Goal: Navigation & Orientation: Find specific page/section

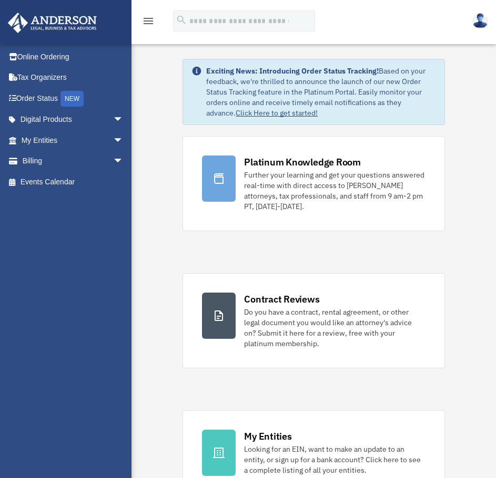
click at [321, 188] on div "Further your learning and get your questions answered real-time with direct acc…" at bounding box center [334, 191] width 181 height 42
click at [298, 205] on div "Further your learning and get your questions answered real-time with direct acc…" at bounding box center [334, 191] width 181 height 42
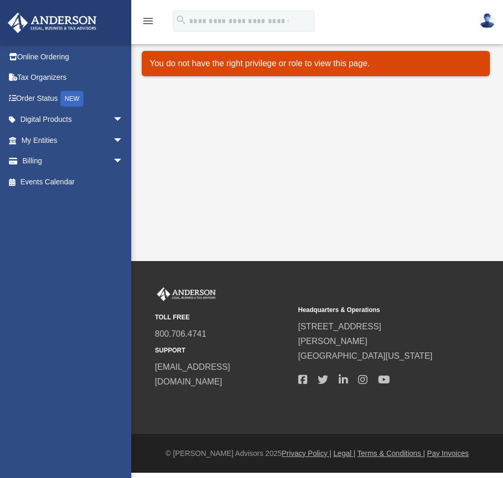
click at [61, 58] on link "Online Ordering" at bounding box center [73, 56] width 132 height 21
click at [45, 78] on link "Tax Organizers" at bounding box center [73, 77] width 132 height 21
click at [52, 74] on link "Tax Organizers" at bounding box center [73, 77] width 132 height 21
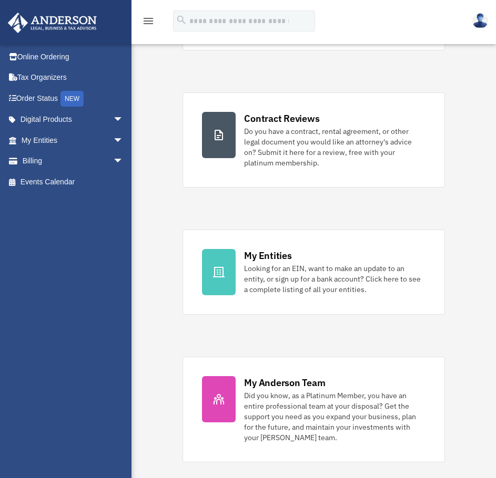
scroll to position [206, 0]
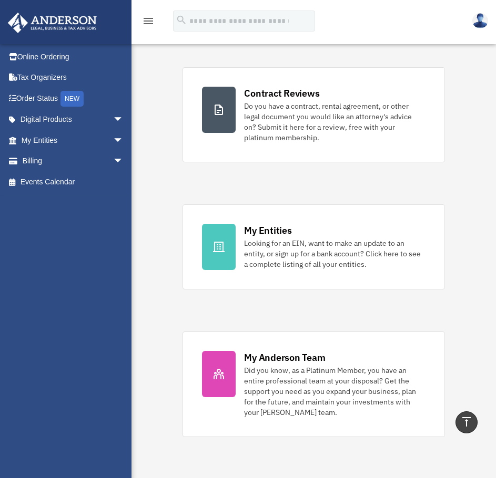
click at [252, 385] on div "Did you know, as a Platinum Member, you have an entire professional team at you…" at bounding box center [334, 391] width 181 height 53
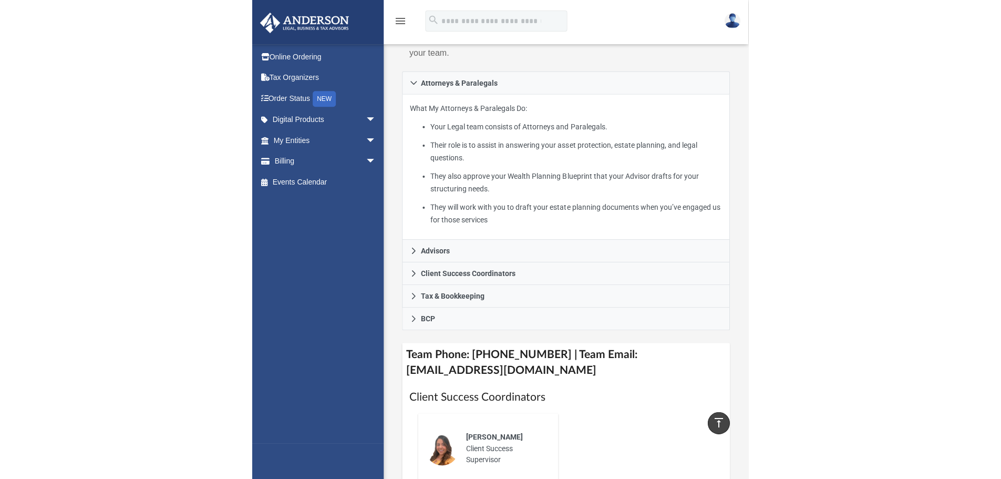
scroll to position [271, 0]
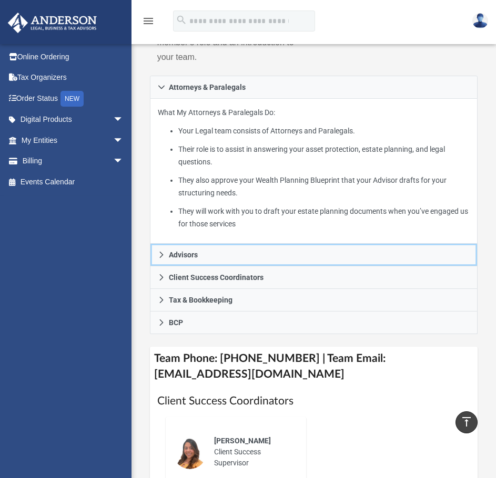
click at [434, 244] on link "Advisors" at bounding box center [314, 255] width 328 height 23
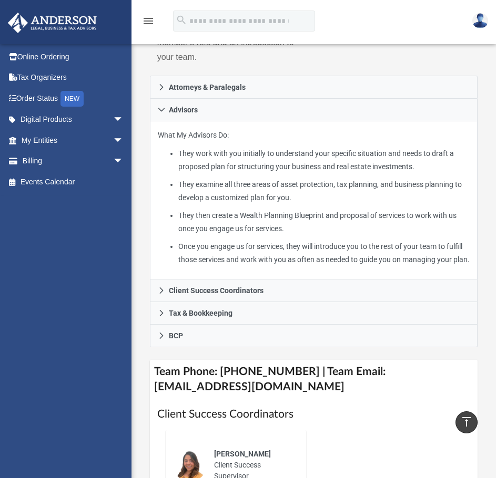
click at [114, 121] on span "arrow_drop_down" at bounding box center [123, 120] width 21 height 22
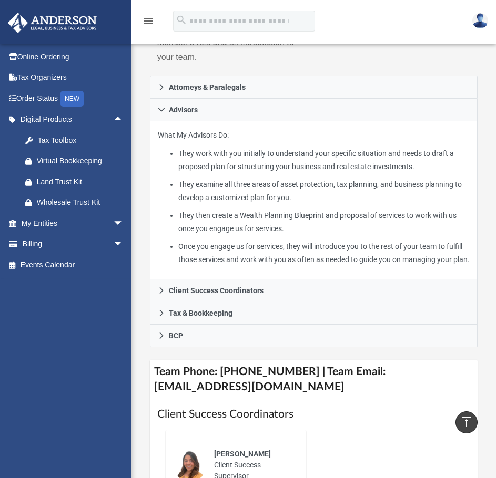
click at [113, 220] on span "arrow_drop_down" at bounding box center [123, 224] width 21 height 22
click at [113, 306] on span "arrow_drop_down" at bounding box center [123, 307] width 21 height 22
